Goal: Task Accomplishment & Management: Use online tool/utility

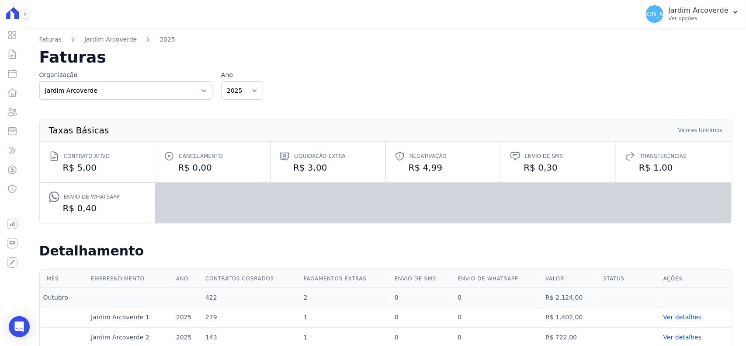
scroll to position [164, 0]
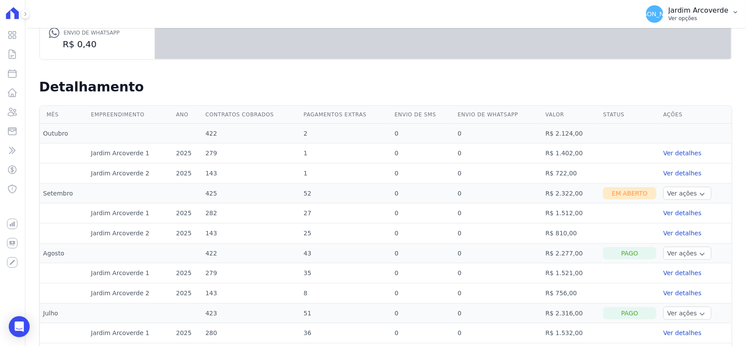
click at [711, 20] on p "Ver opções" at bounding box center [699, 18] width 60 height 7
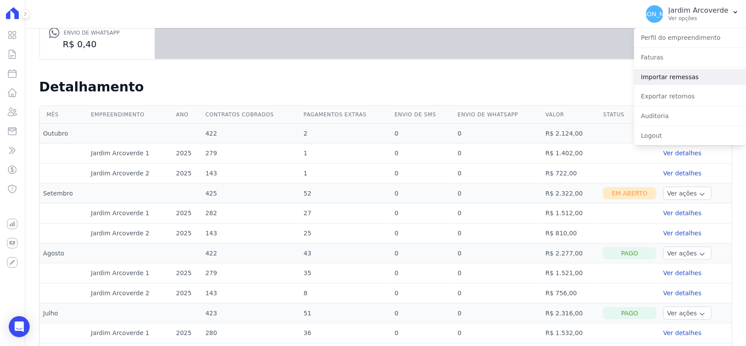
click at [697, 77] on link "Importar remessas" at bounding box center [690, 77] width 112 height 16
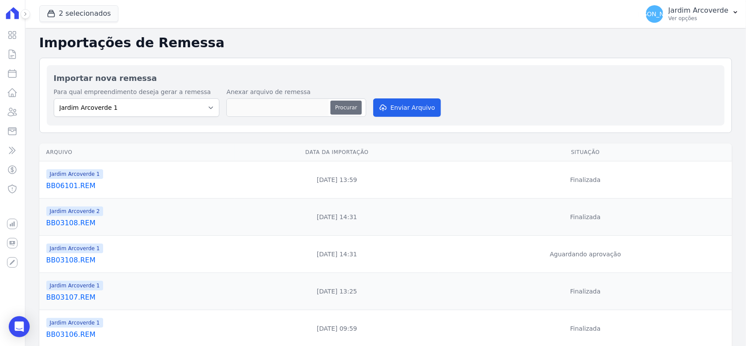
click at [356, 101] on button "Procurar" at bounding box center [345, 107] width 31 height 14
type input "BB06102.REM"
click at [410, 111] on button "Enviar Arquivo" at bounding box center [406, 107] width 67 height 18
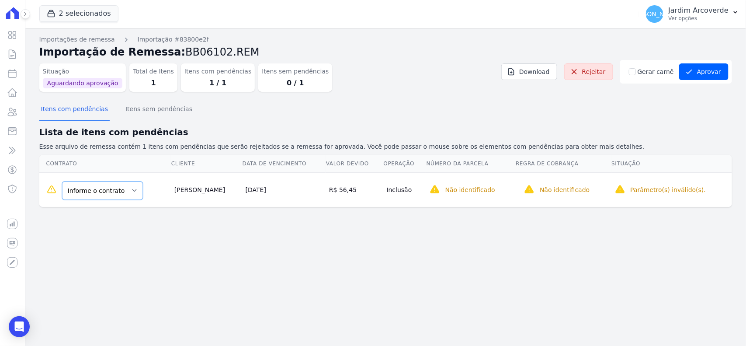
click at [121, 191] on select "Informe o contrato H / 03 H / 38" at bounding box center [102, 190] width 81 height 18
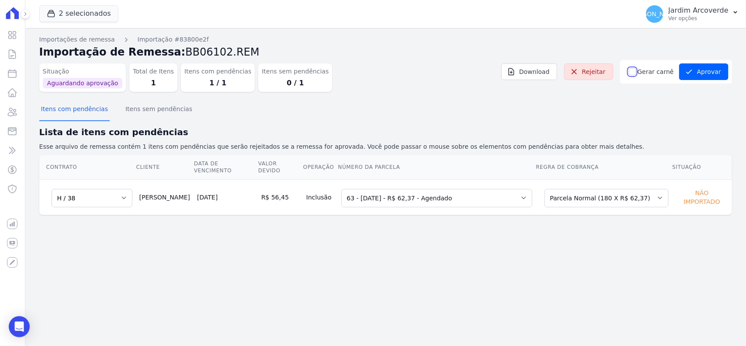
click at [636, 71] on input "Gerar carnê" at bounding box center [632, 71] width 7 height 7
checkbox input "true"
click at [169, 112] on button "Itens sem pendências" at bounding box center [159, 109] width 70 height 23
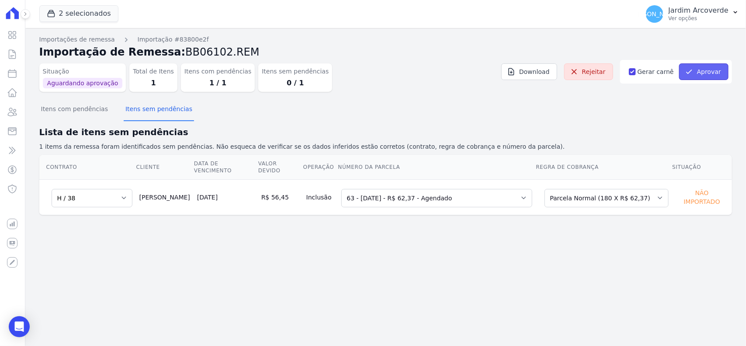
click at [686, 69] on icon "submit" at bounding box center [689, 71] width 9 height 9
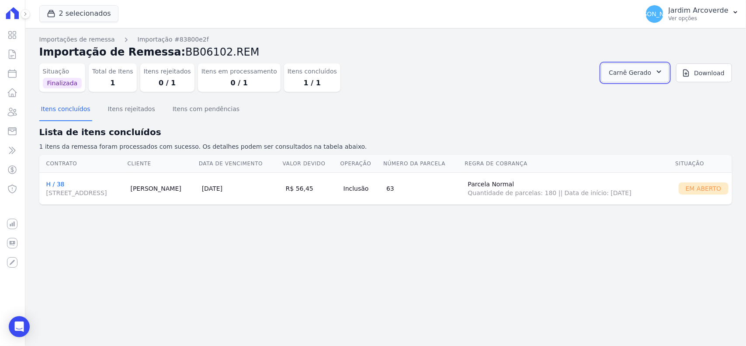
click at [646, 63] on button "Carnê Gerado" at bounding box center [635, 72] width 68 height 19
click at [670, 99] on link "Abrir" at bounding box center [658, 96] width 24 height 11
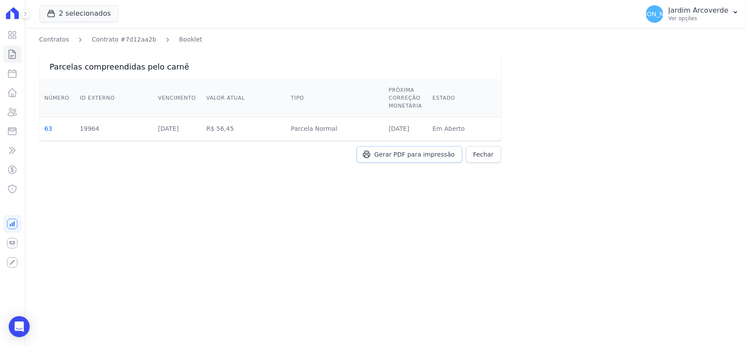
click at [418, 156] on span "Gerar PDF para impressão" at bounding box center [414, 154] width 80 height 9
